Goal: Transaction & Acquisition: Purchase product/service

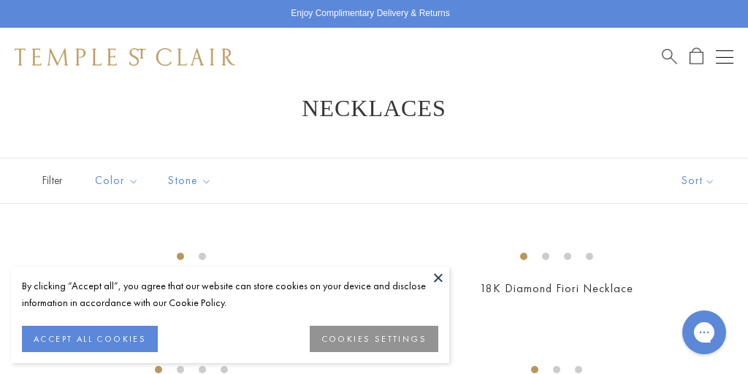
scroll to position [29, 0]
click at [442, 277] on button at bounding box center [438, 278] width 22 height 22
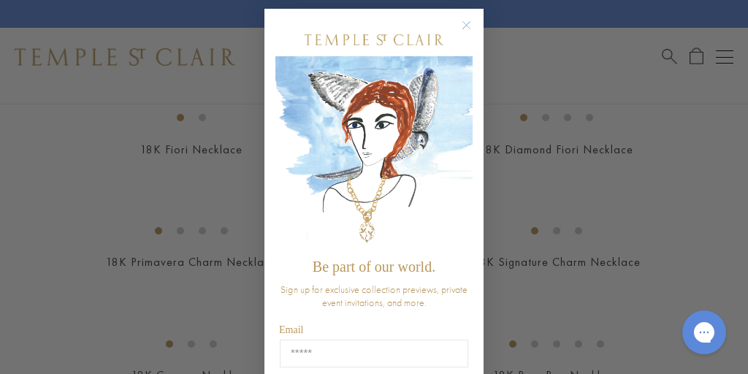
scroll to position [7, 0]
click at [445, 275] on div "Sign up for exclusive collection previews, private event invitations, and more." at bounding box center [373, 295] width 197 height 41
click at [465, 22] on circle "Close dialog" at bounding box center [467, 25] width 18 height 18
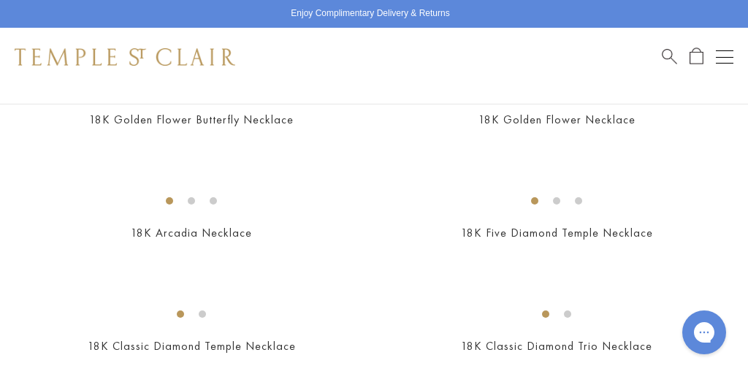
scroll to position [651, 0]
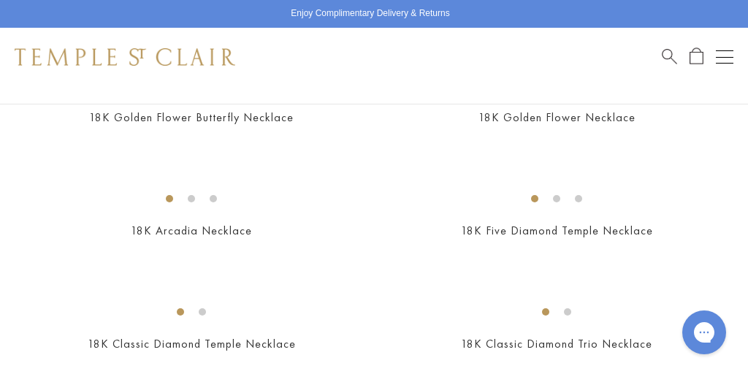
click at [666, 61] on span "Search" at bounding box center [669, 54] width 15 height 15
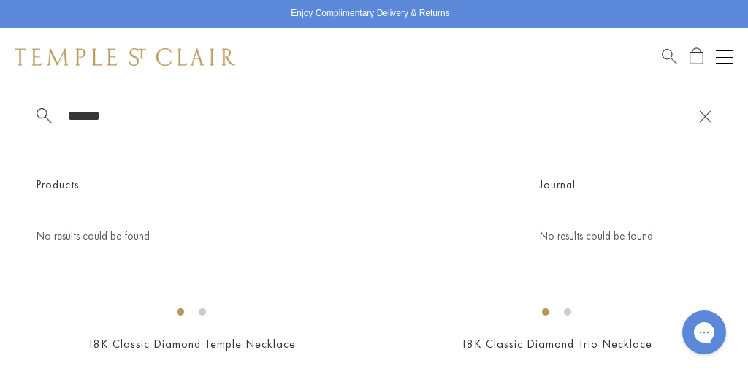
type input "******"
click at [699, 112] on button at bounding box center [705, 116] width 12 height 14
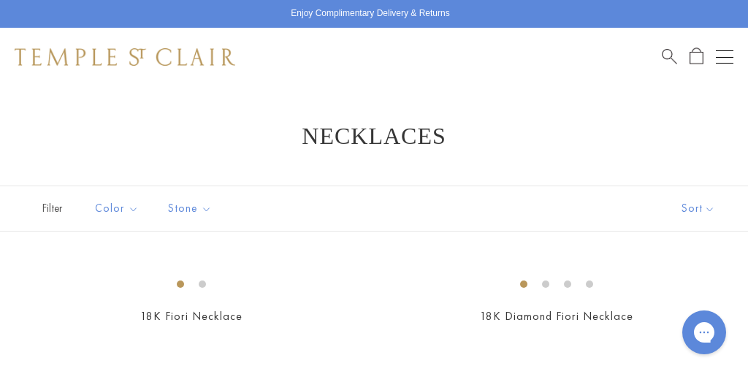
scroll to position [0, 0]
click at [700, 62] on span "Open Shopping Bag" at bounding box center [696, 55] width 14 height 17
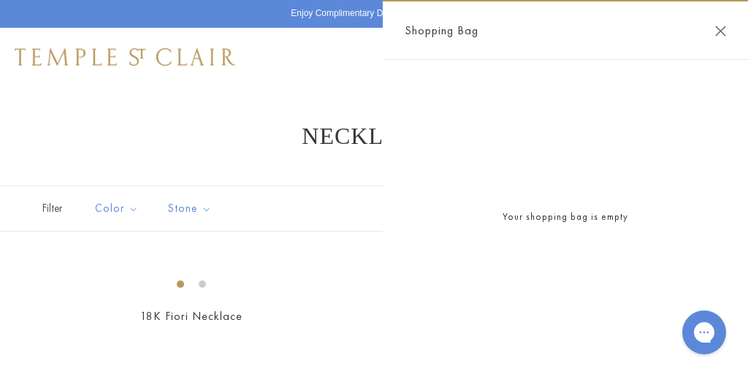
click at [719, 27] on button "Close Shopping Bag" at bounding box center [720, 31] width 11 height 11
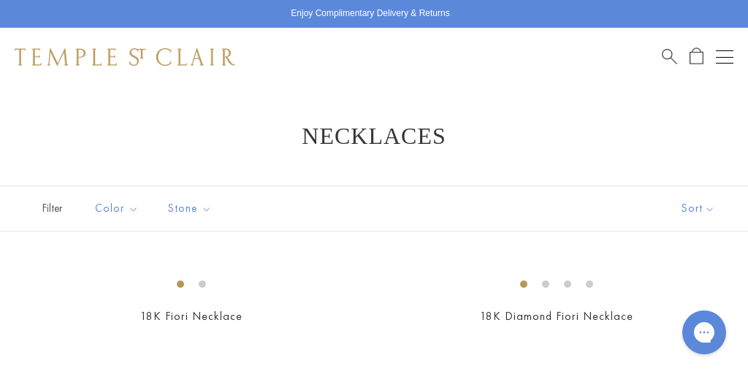
click at [727, 49] on button "Open navigation" at bounding box center [725, 57] width 18 height 18
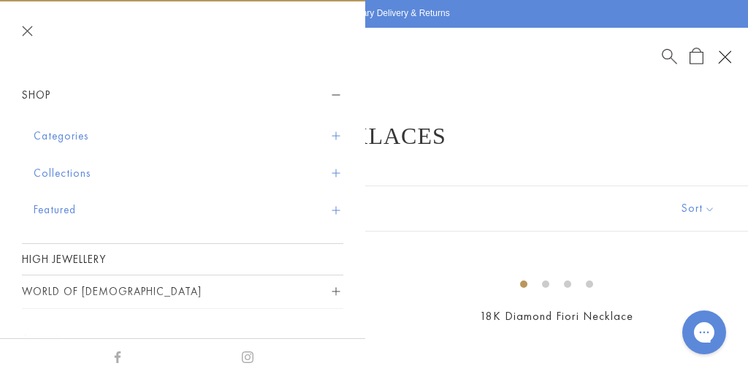
click at [54, 136] on button "Categories" at bounding box center [189, 136] width 310 height 37
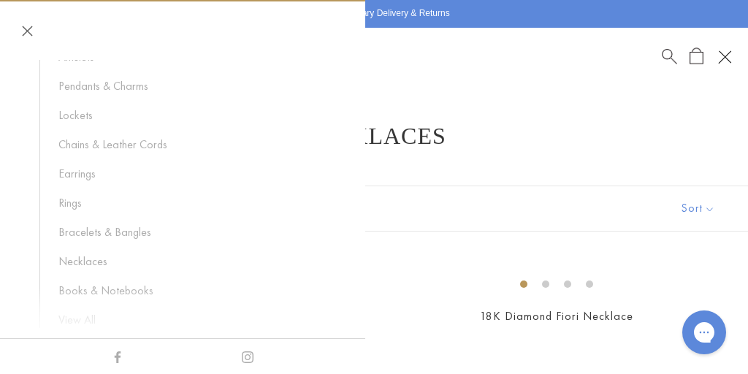
scroll to position [122, 0]
click at [66, 143] on link "Chains & Leather Cords" at bounding box center [193, 146] width 270 height 16
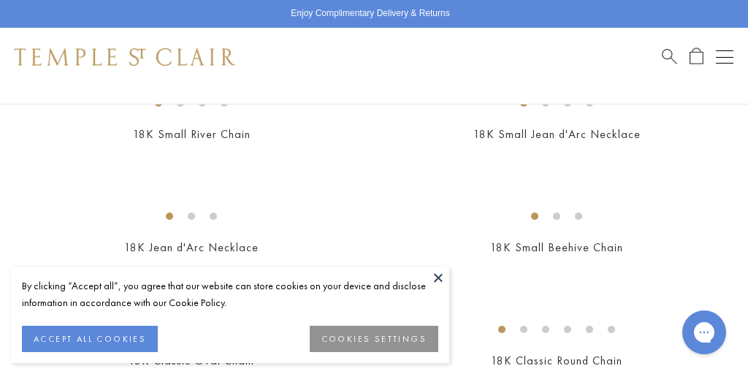
scroll to position [304, 0]
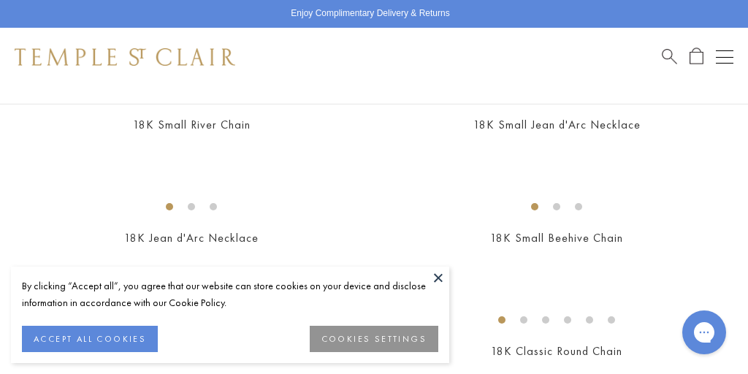
click at [438, 276] on button at bounding box center [438, 278] width 22 height 22
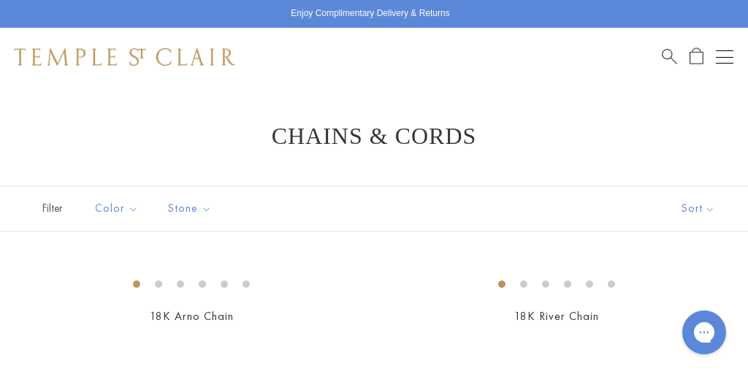
scroll to position [0, 0]
